Goal: Entertainment & Leisure: Consume media (video, audio)

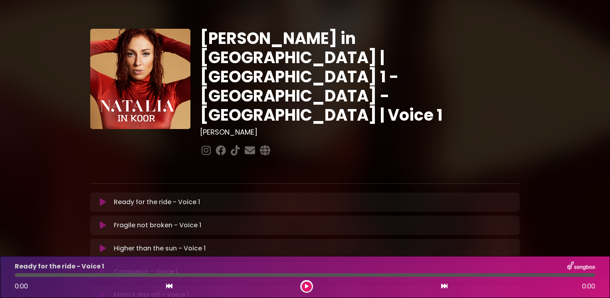
click at [104, 198] on icon at bounding box center [103, 202] width 6 height 8
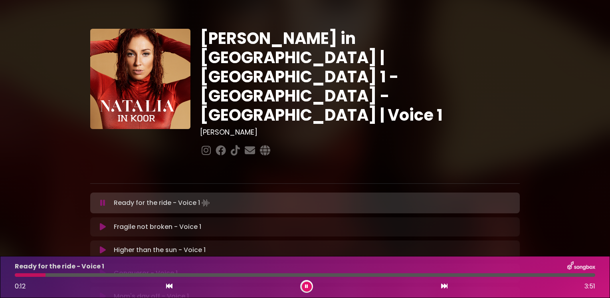
scroll to position [233, 0]
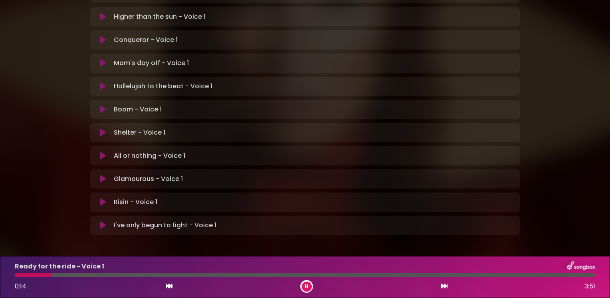
click at [308, 288] on icon at bounding box center [306, 286] width 3 height 5
click at [306, 288] on icon at bounding box center [307, 286] width 4 height 5
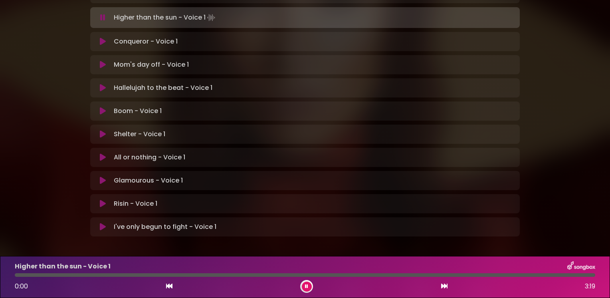
scroll to position [233, 0]
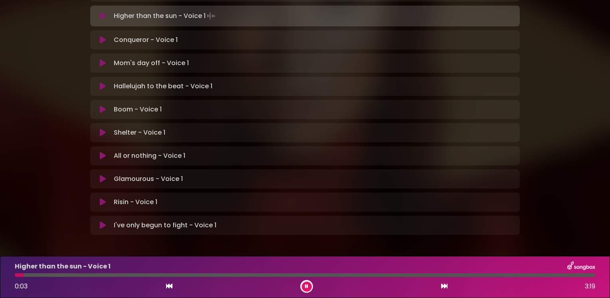
click at [308, 286] on button at bounding box center [307, 286] width 10 height 10
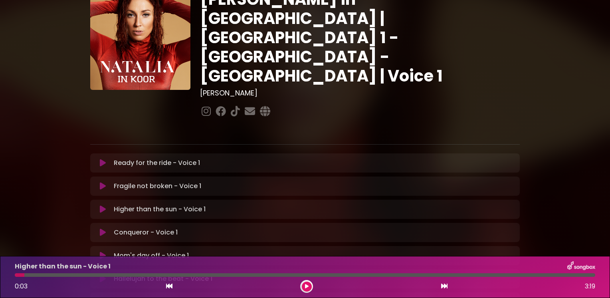
scroll to position [32, 0]
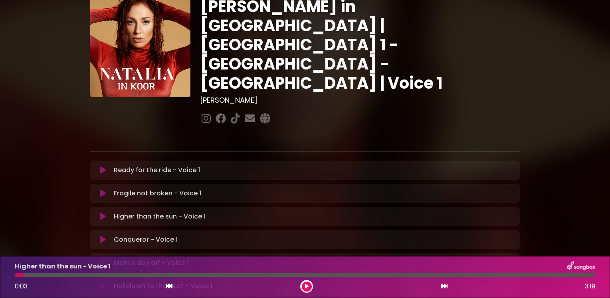
click at [104, 212] on icon at bounding box center [103, 216] width 6 height 8
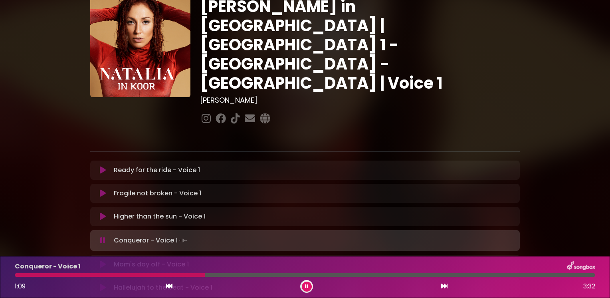
click at [143, 274] on div at bounding box center [110, 275] width 190 height 4
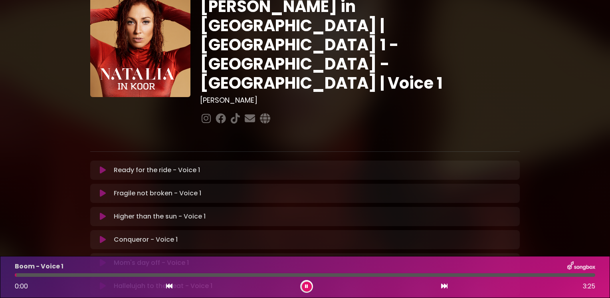
click at [308, 288] on icon at bounding box center [306, 286] width 3 height 5
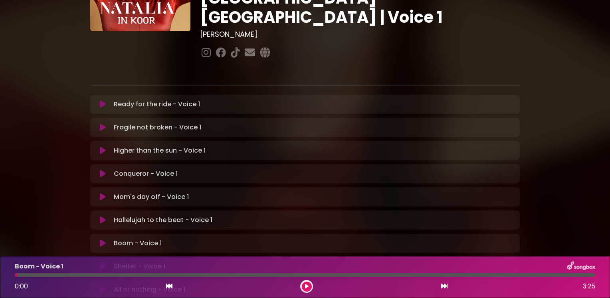
scroll to position [112, 0]
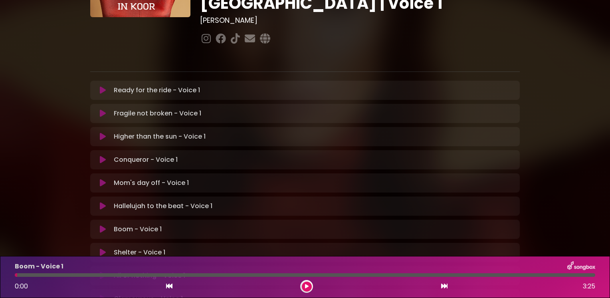
click at [104, 202] on icon at bounding box center [103, 206] width 6 height 8
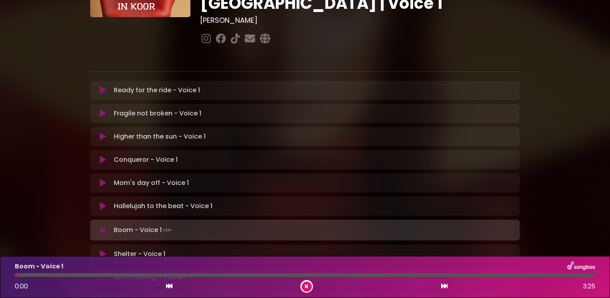
click at [304, 283] on button at bounding box center [307, 286] width 10 height 10
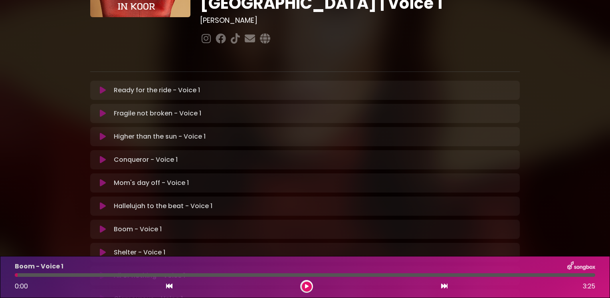
click at [302, 281] on button at bounding box center [307, 286] width 10 height 10
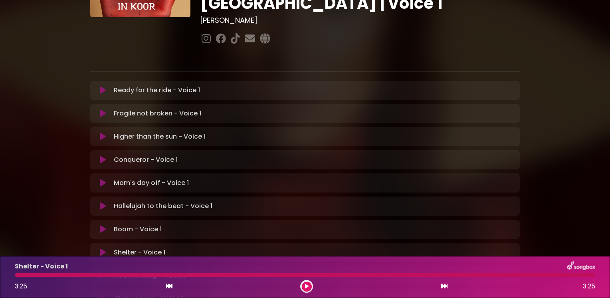
click at [309, 287] on button at bounding box center [307, 286] width 10 height 10
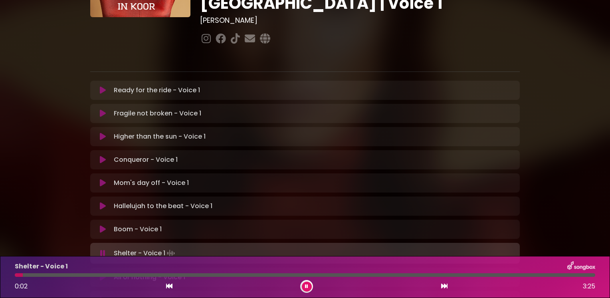
click at [308, 286] on icon at bounding box center [306, 286] width 3 height 5
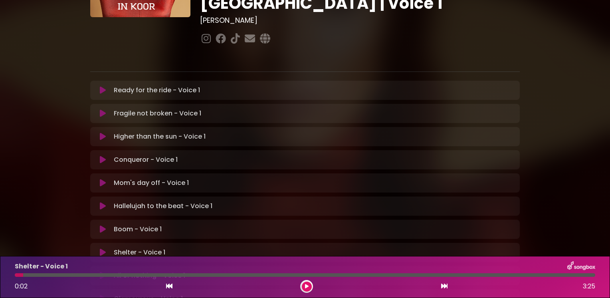
click at [101, 248] on icon at bounding box center [103, 252] width 6 height 8
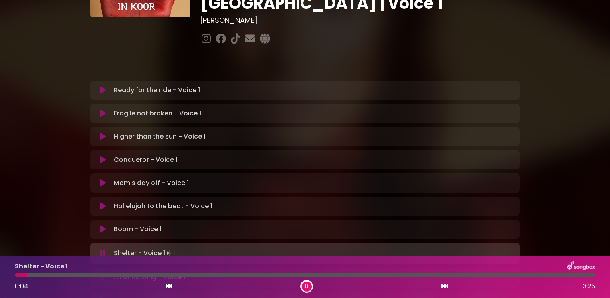
click at [304, 286] on button at bounding box center [307, 286] width 10 height 10
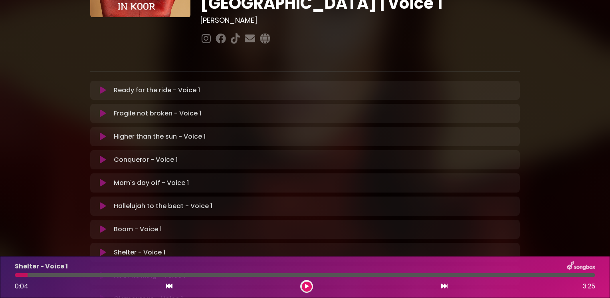
click at [100, 225] on icon at bounding box center [103, 229] width 6 height 8
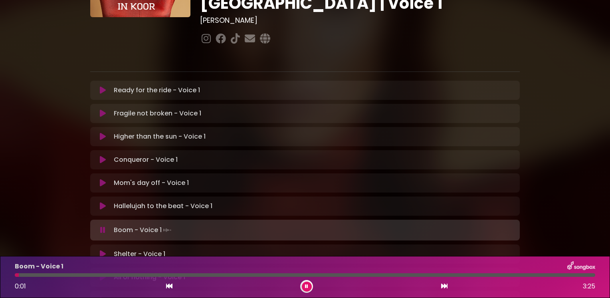
click at [307, 287] on icon at bounding box center [306, 286] width 3 height 5
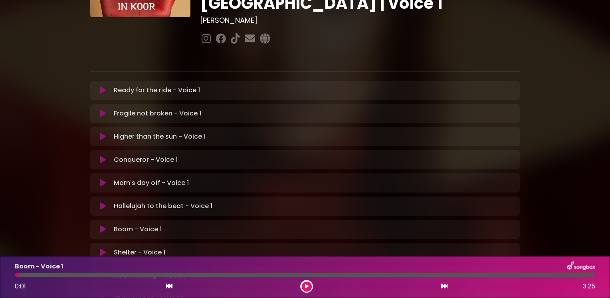
click at [100, 248] on icon at bounding box center [103, 252] width 6 height 8
click at [305, 286] on icon at bounding box center [307, 286] width 4 height 5
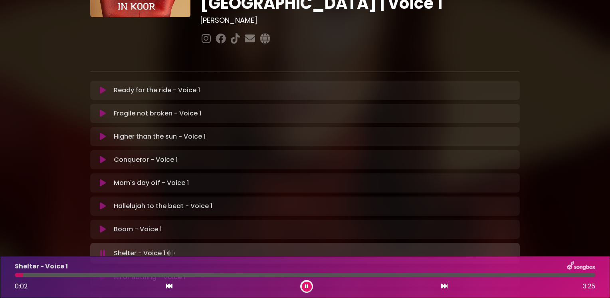
click at [305, 286] on icon at bounding box center [306, 286] width 3 height 5
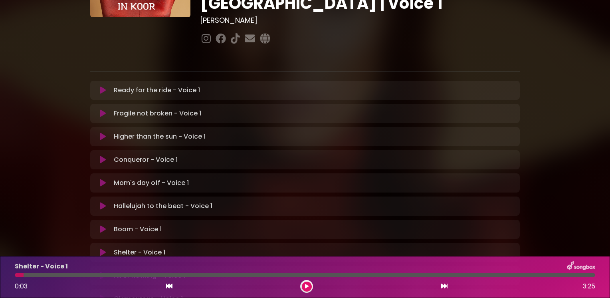
click at [101, 271] on icon at bounding box center [103, 275] width 6 height 8
click at [305, 284] on icon at bounding box center [307, 286] width 4 height 5
click at [306, 285] on icon at bounding box center [306, 286] width 3 height 5
click at [102, 248] on icon at bounding box center [103, 252] width 6 height 8
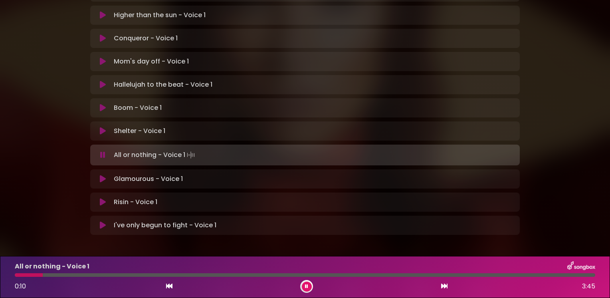
click at [306, 282] on button at bounding box center [307, 286] width 10 height 10
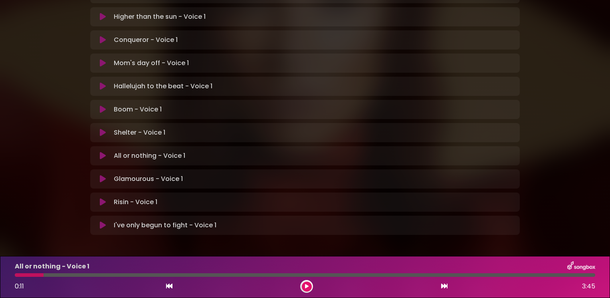
click at [308, 286] on button at bounding box center [307, 286] width 10 height 10
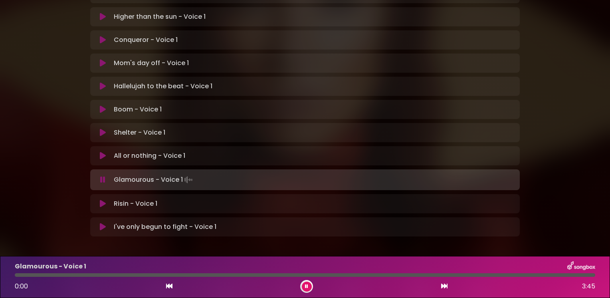
scroll to position [233, 0]
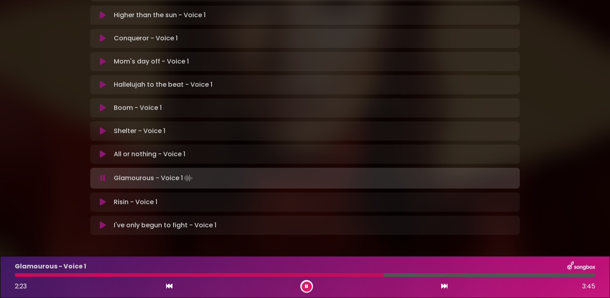
click at [308, 286] on button at bounding box center [307, 286] width 10 height 10
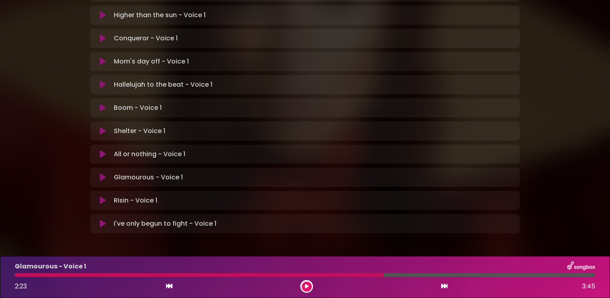
scroll to position [231, 0]
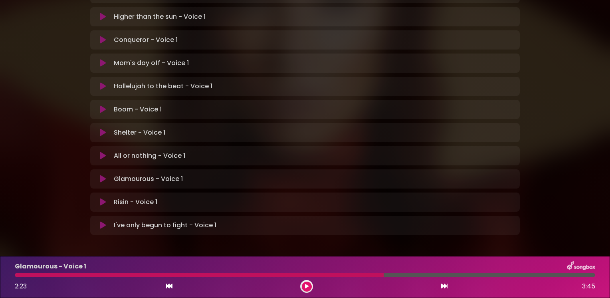
click at [312, 285] on div at bounding box center [306, 286] width 13 height 13
click at [304, 285] on button at bounding box center [307, 286] width 10 height 10
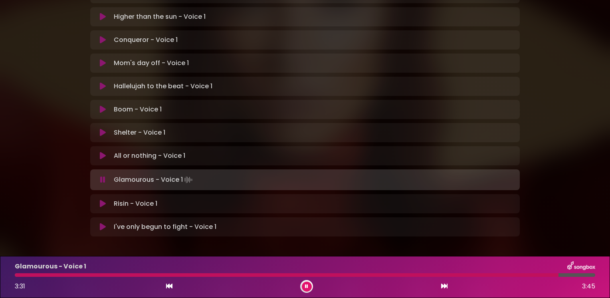
click at [302, 281] on button at bounding box center [307, 286] width 10 height 10
